Goal: Book appointment/travel/reservation

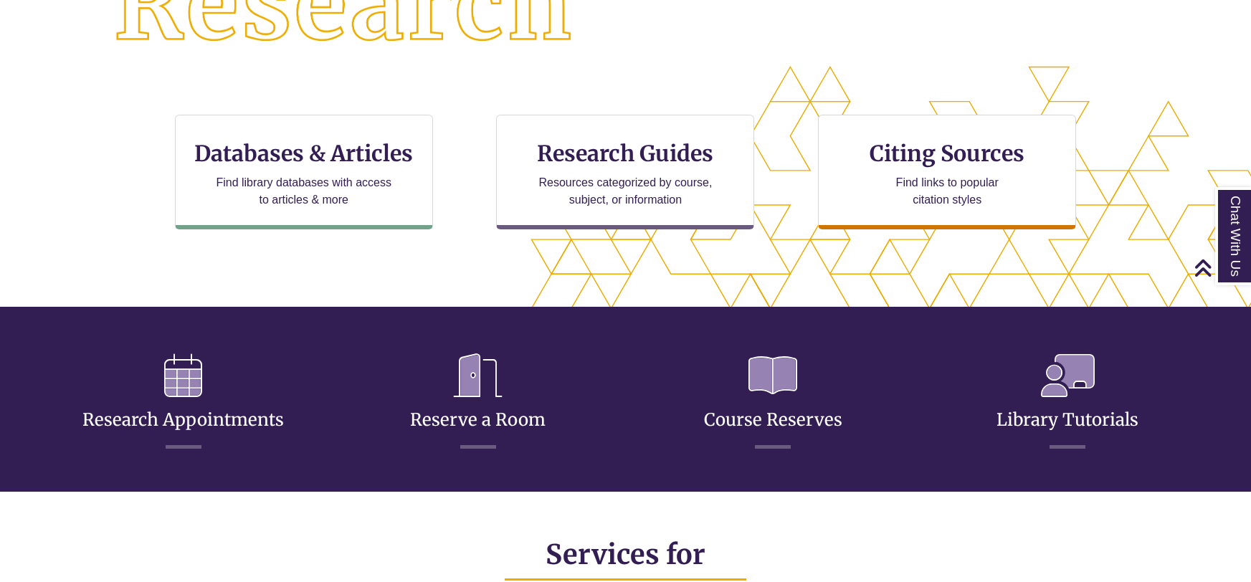
scroll to position [649, 0]
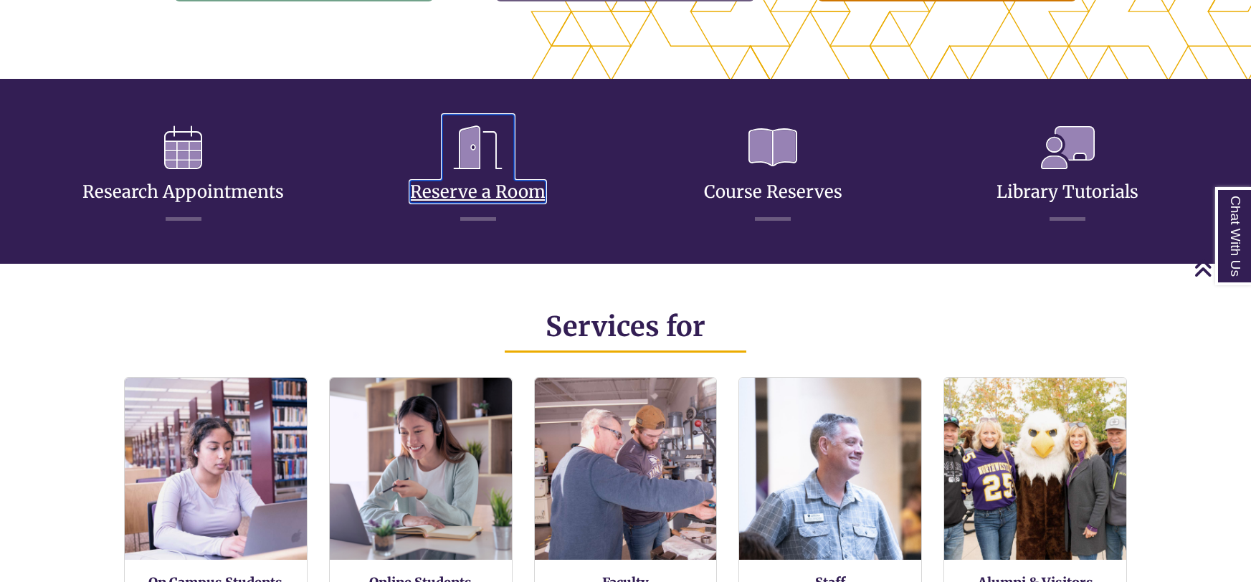
click at [493, 186] on link "Reserve a Room" at bounding box center [477, 174] width 135 height 57
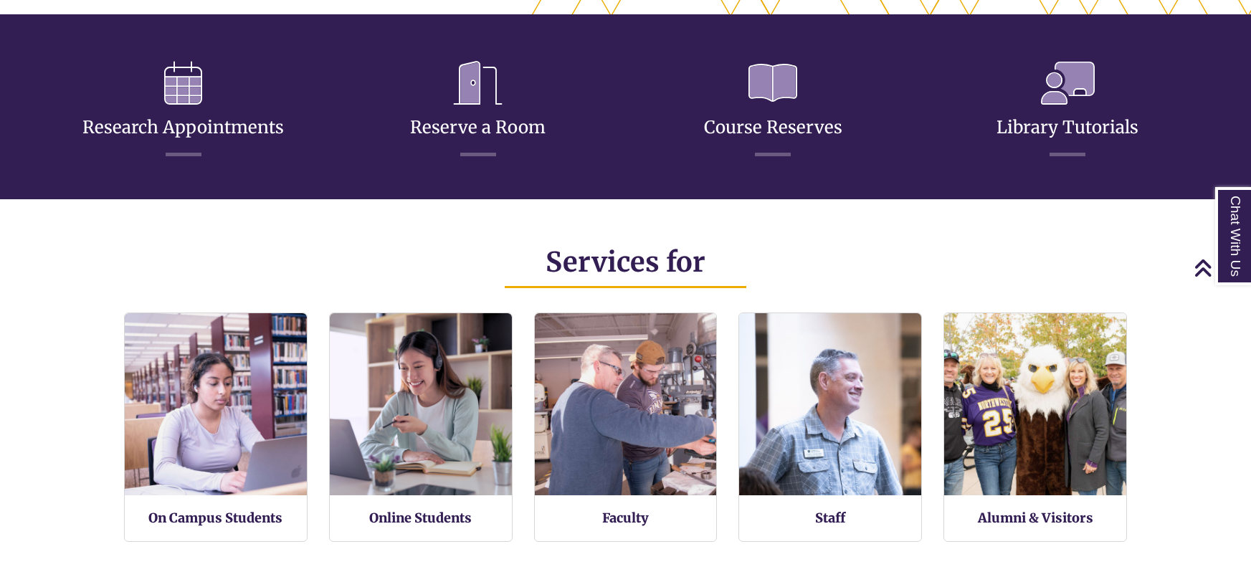
scroll to position [694, 0]
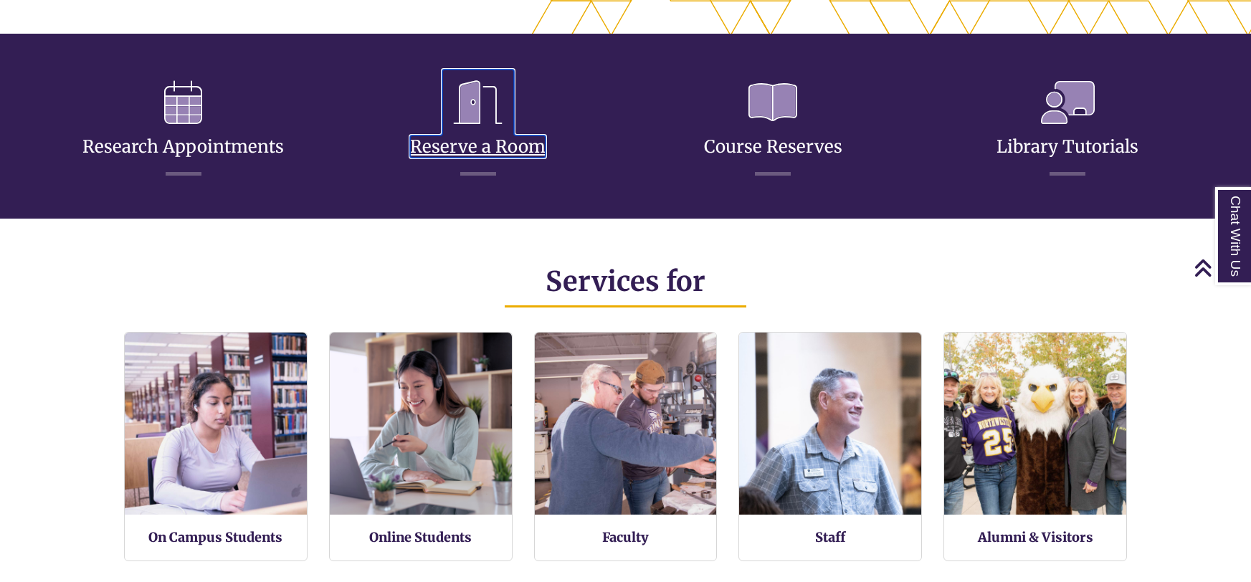
click at [485, 128] on icon at bounding box center [478, 103] width 72 height 66
